Goal: Task Accomplishment & Management: Use online tool/utility

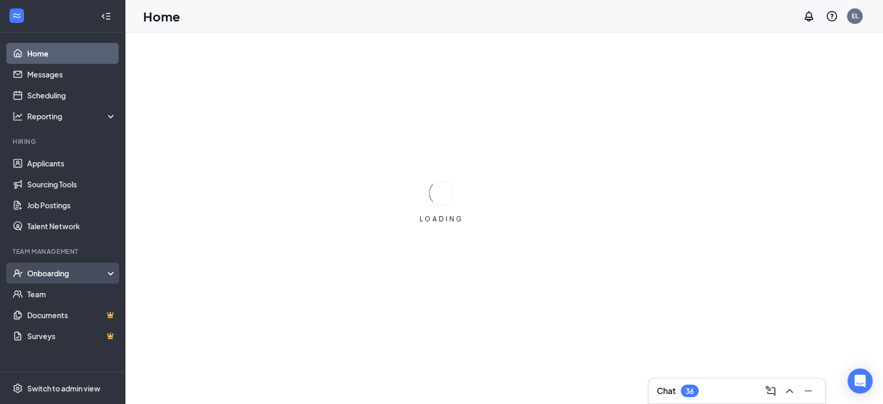
click at [64, 274] on div "Onboarding" at bounding box center [67, 273] width 80 height 10
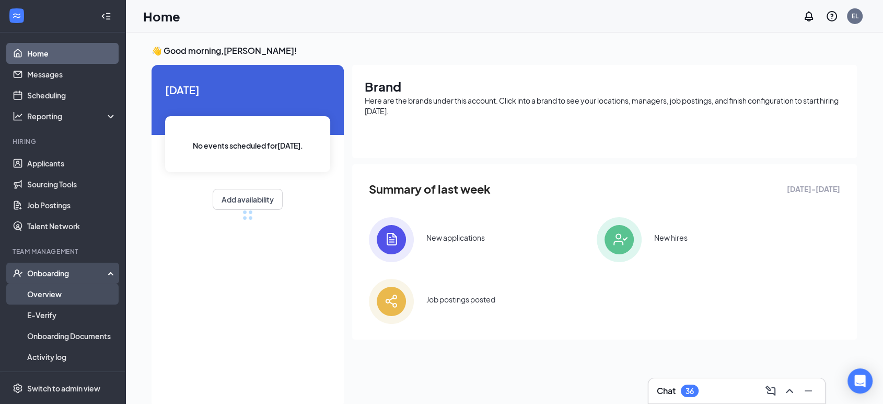
click at [60, 293] on link "Overview" at bounding box center [71, 293] width 89 height 21
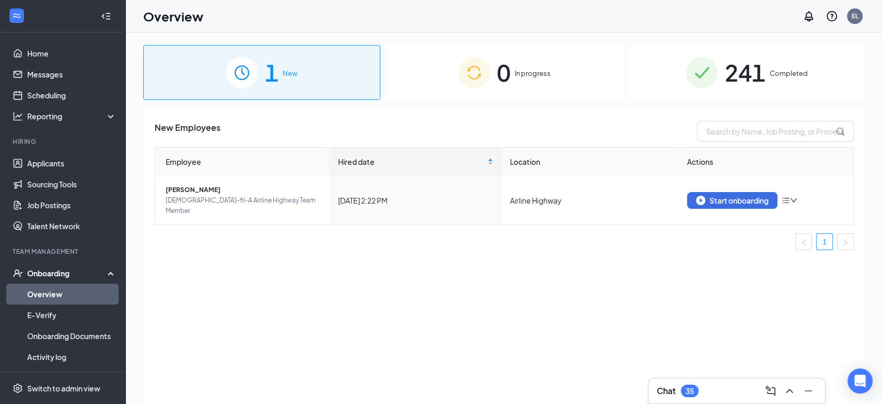
click at [514, 60] on div "0 In progress" at bounding box center [504, 72] width 237 height 55
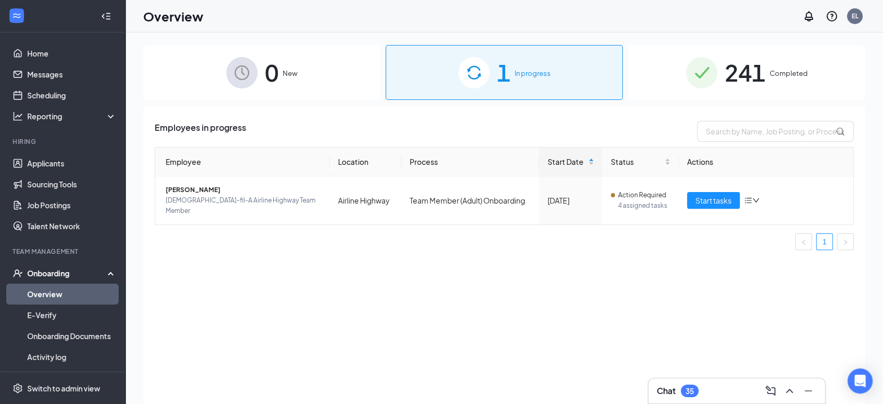
click at [312, 312] on div "Employees in progress Employee Location Process Start Date Status Actions [PERS…" at bounding box center [504, 268] width 722 height 324
click at [702, 194] on span "Start tasks" at bounding box center [714, 199] width 36 height 11
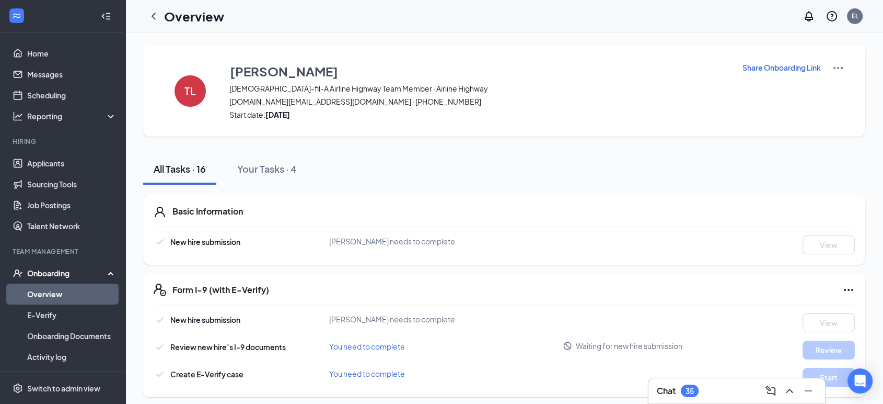
click at [791, 65] on p "Share Onboarding Link" at bounding box center [782, 67] width 78 height 10
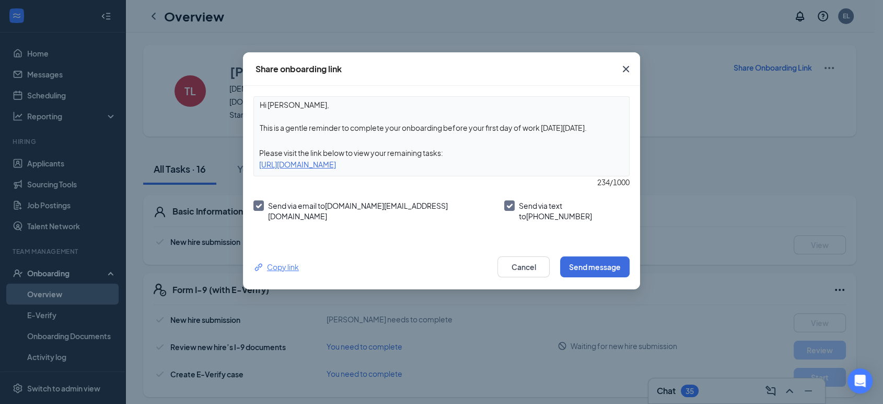
click at [272, 262] on div "Copy link" at bounding box center [276, 266] width 45 height 11
